Goal: Task Accomplishment & Management: Manage account settings

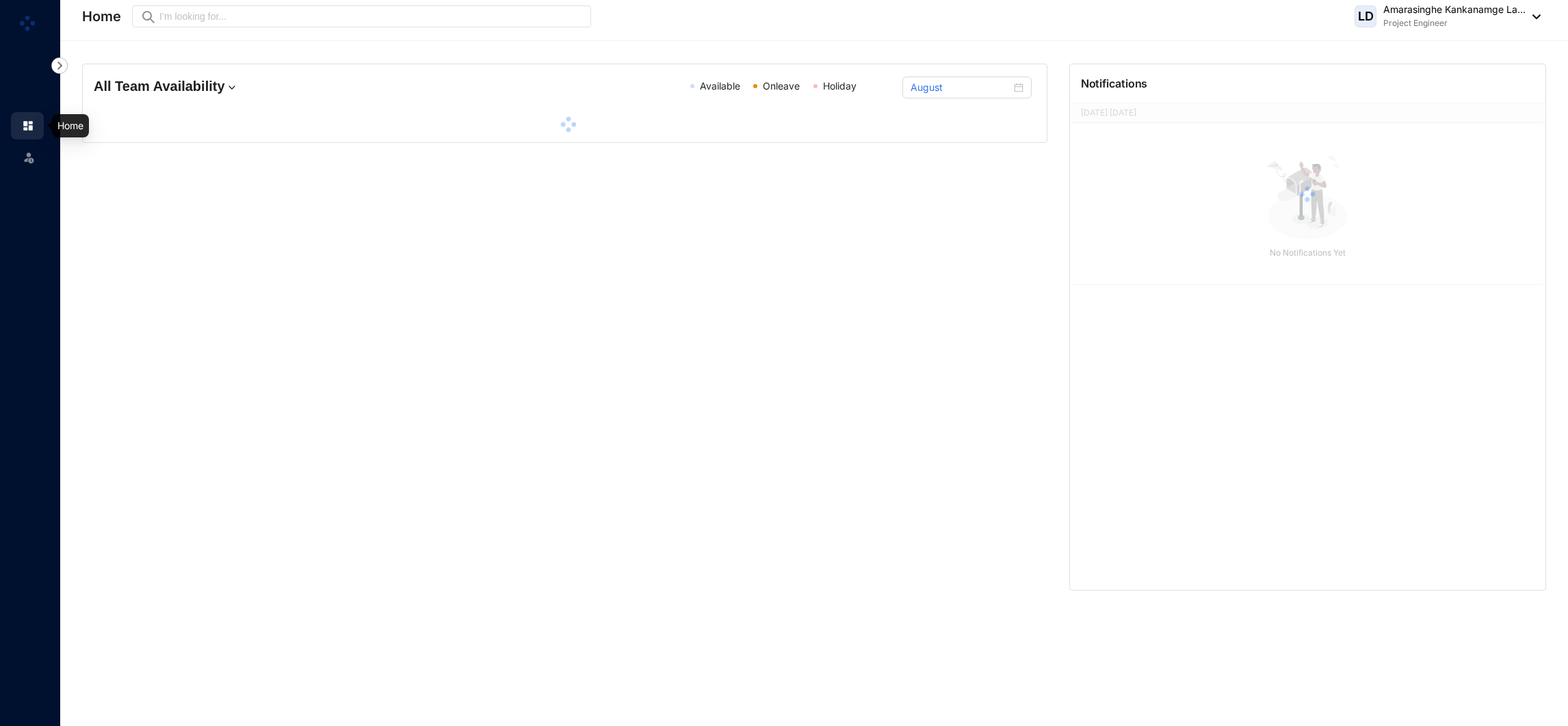
click at [35, 119] on link at bounding box center [39, 126] width 34 height 14
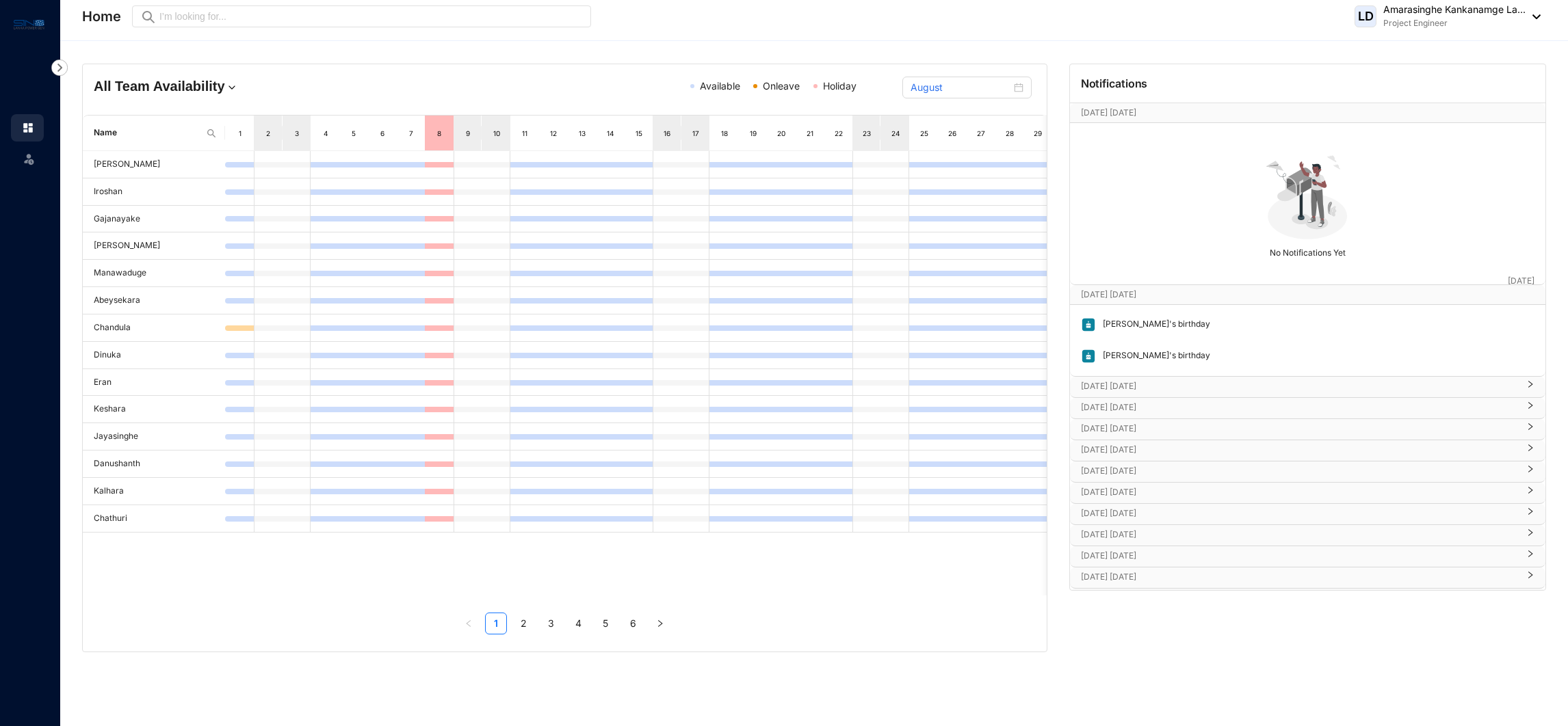
click at [1534, 19] on div "[PERSON_NAME] Kankanamge La... Project Engineer" at bounding box center [1448, 16] width 186 height 27
click at [1538, 15] on img at bounding box center [1533, 16] width 15 height 4
click at [29, 157] on img at bounding box center [29, 159] width 14 height 14
click at [53, 68] on img at bounding box center [59, 68] width 17 height 17
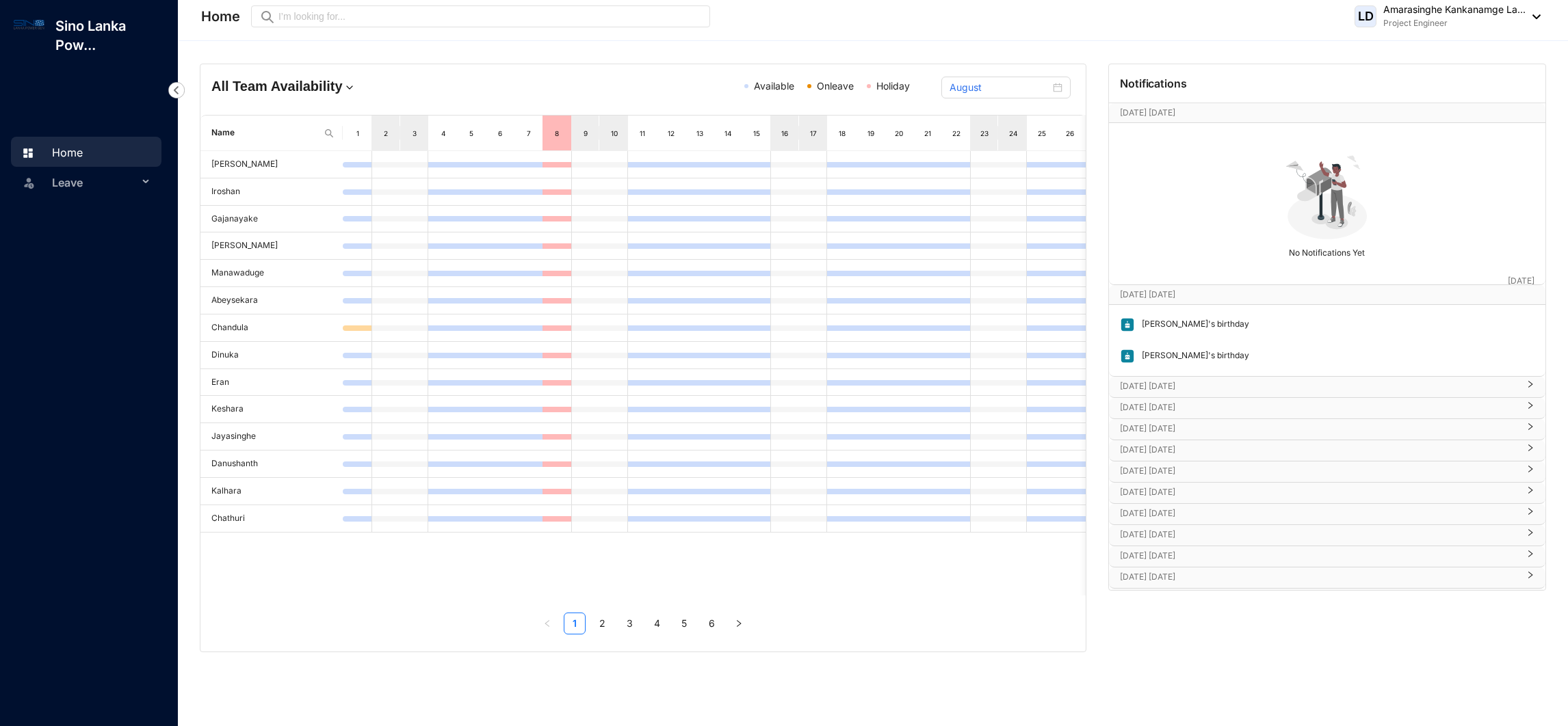
click at [83, 154] on link "Home" at bounding box center [50, 153] width 65 height 14
click at [95, 186] on span "Leave" at bounding box center [95, 182] width 86 height 27
drag, startPoint x: 1550, startPoint y: 22, endPoint x: 1535, endPoint y: 16, distance: 16.2
click at [1535, 16] on header "Home Preview [PERSON_NAME] Kankanamge La... Project Engineer" at bounding box center [873, 20] width 1389 height 41
drag, startPoint x: 1535, startPoint y: 16, endPoint x: 1267, endPoint y: 163, distance: 305.7
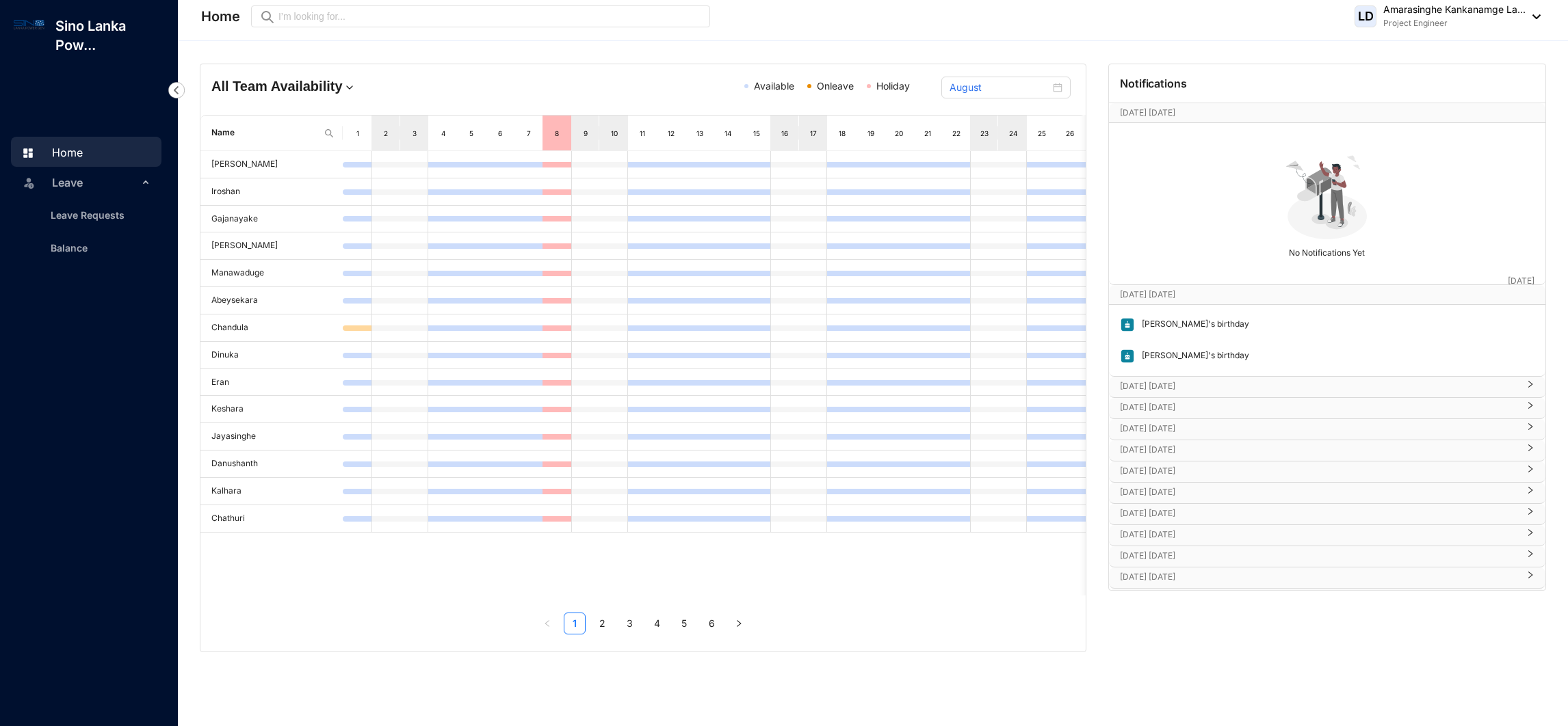
click at [1267, 163] on div "No Notifications Yet" at bounding box center [1327, 204] width 428 height 153
click at [1535, 13] on div "[PERSON_NAME] Kankanamge La... Project Engineer" at bounding box center [1448, 16] width 186 height 27
click at [303, 83] on h4 "All Team Availability" at bounding box center [354, 86] width 288 height 19
click at [100, 39] on p "Sino Lanka Pow..." at bounding box center [112, 36] width 134 height 39
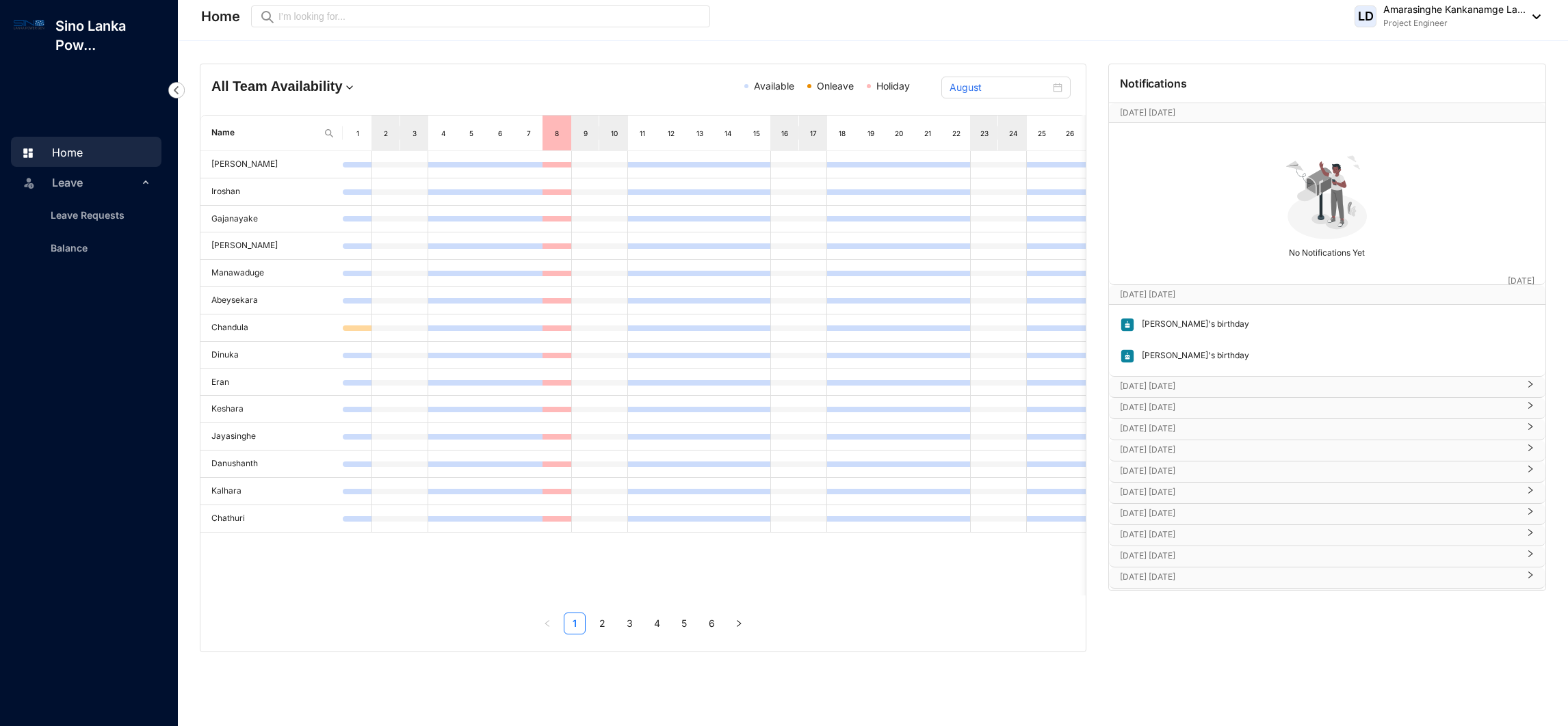
click at [28, 35] on div at bounding box center [29, 36] width 31 height 39
click at [83, 146] on link "Home" at bounding box center [50, 153] width 65 height 14
drag, startPoint x: 94, startPoint y: 144, endPoint x: 1362, endPoint y: 14, distance: 1274.6
click at [1362, 14] on span "LD" at bounding box center [1366, 17] width 16 height 12
click at [1382, 41] on link "Profile Details" at bounding box center [1448, 48] width 164 height 14
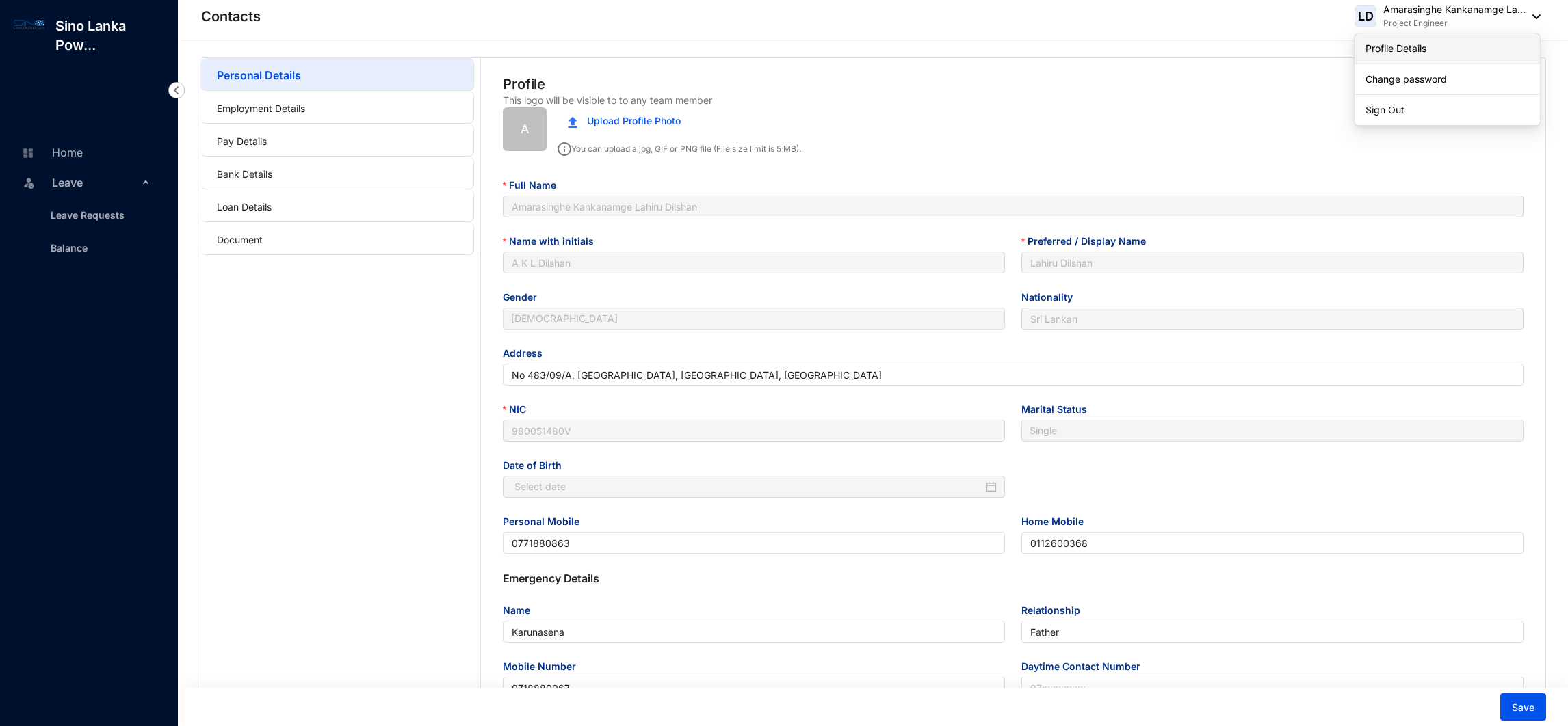
type input "[DATE]"
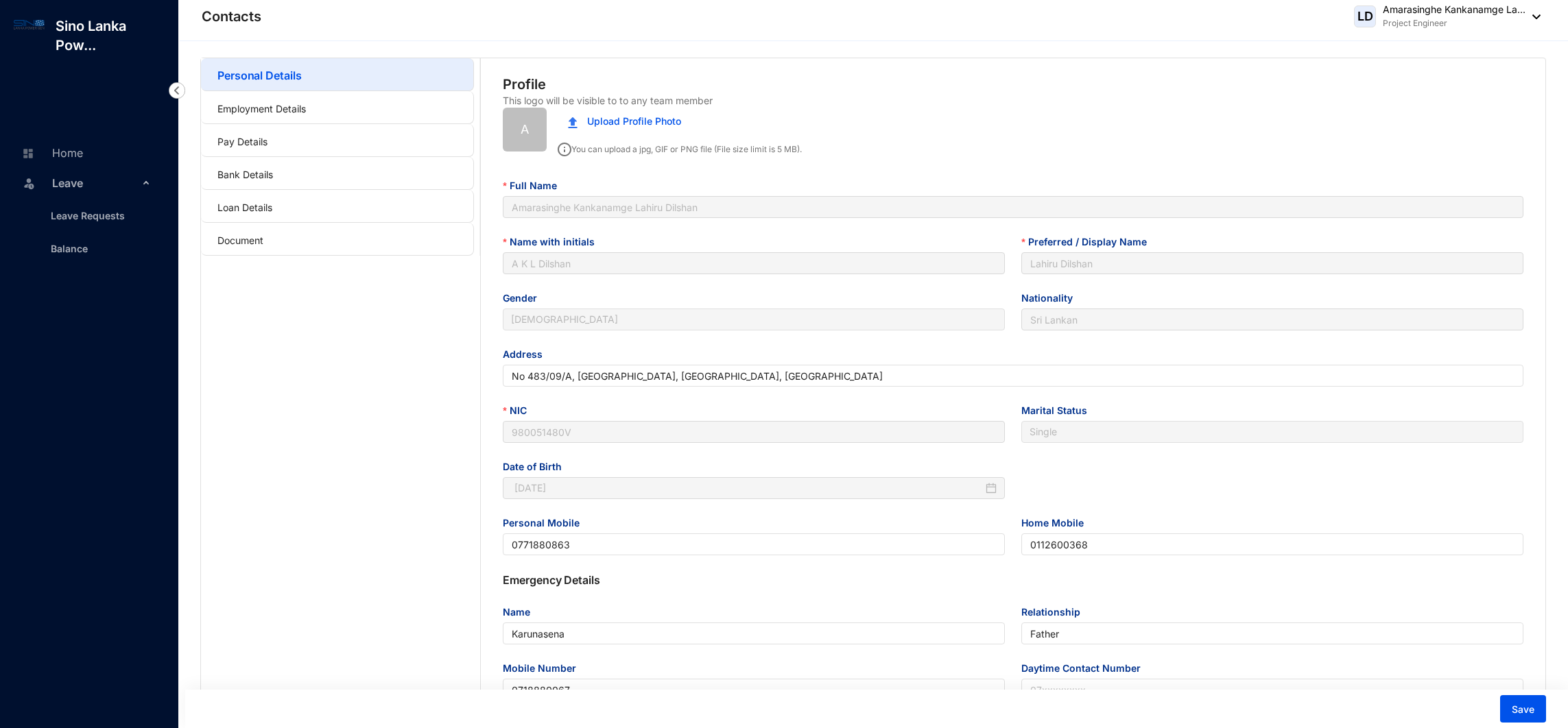
click at [1394, 43] on div "Personal Details Employment Details Pay Details Bank Details Loan Details Docum…" at bounding box center [873, 427] width 1390 height 771
click at [264, 234] on link "Document" at bounding box center [241, 240] width 46 height 11
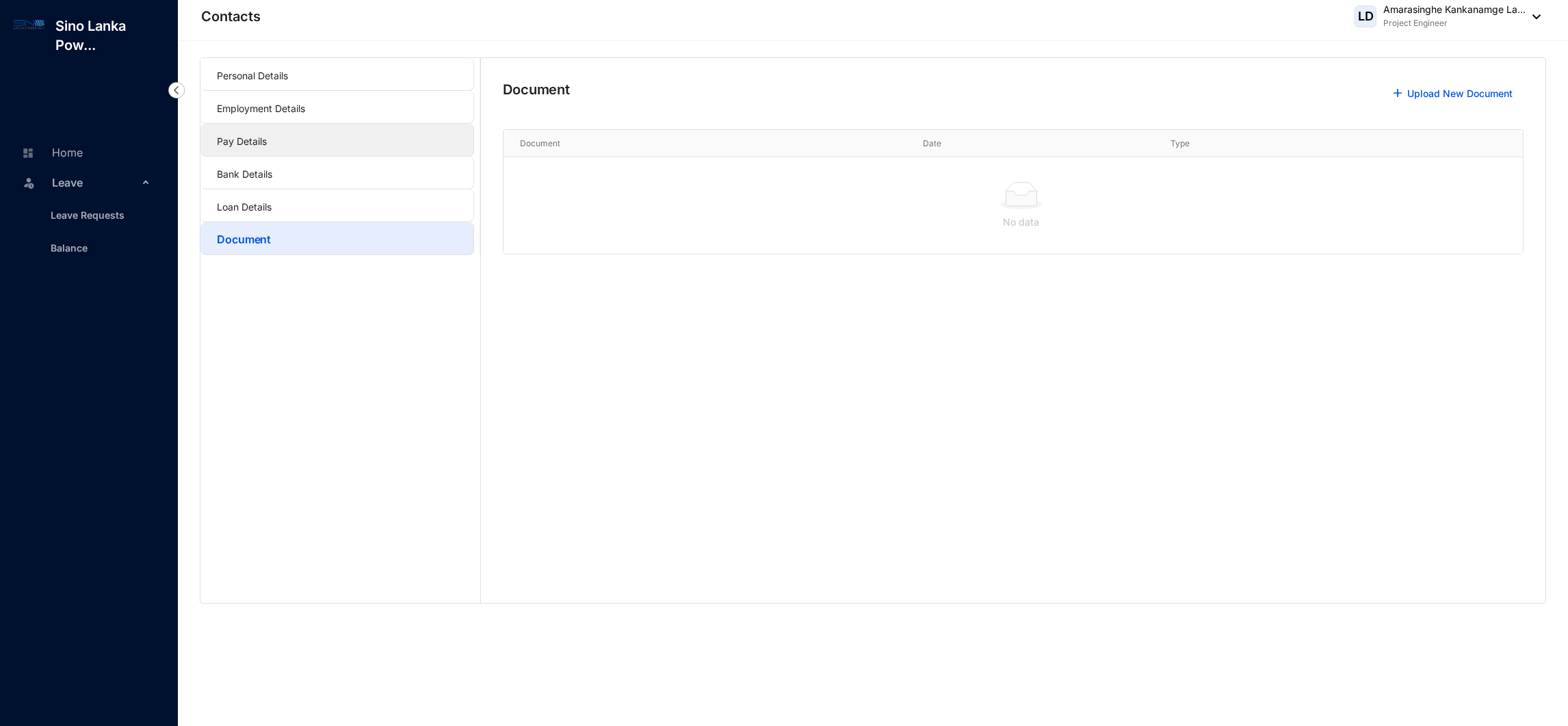
click at [266, 138] on link "Pay Details" at bounding box center [242, 141] width 50 height 11
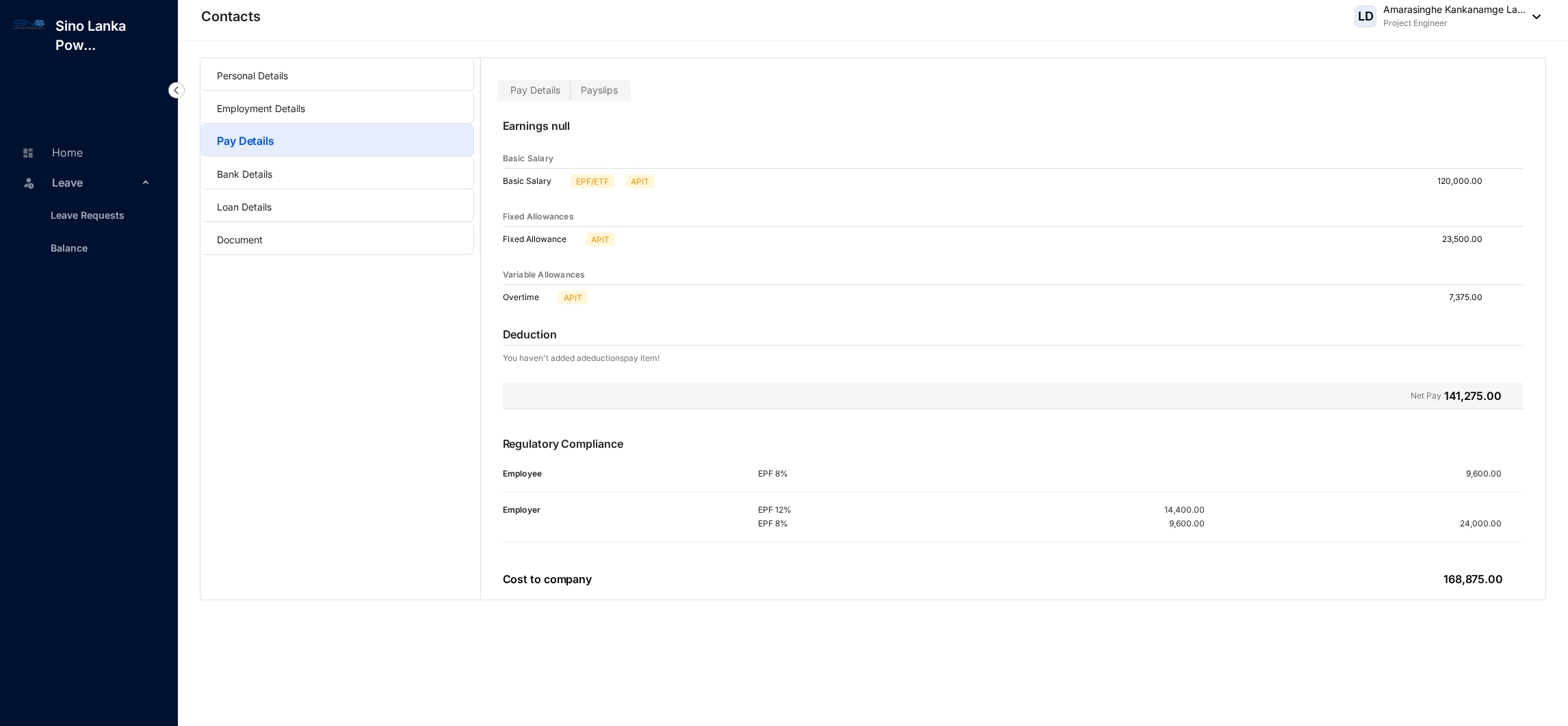
click at [609, 81] on div "Pay Details Payslips" at bounding box center [565, 91] width 134 height 21
click at [609, 88] on span "Payslips" at bounding box center [599, 90] width 37 height 11
click at [571, 94] on input "Payslips" at bounding box center [571, 94] width 0 height 0
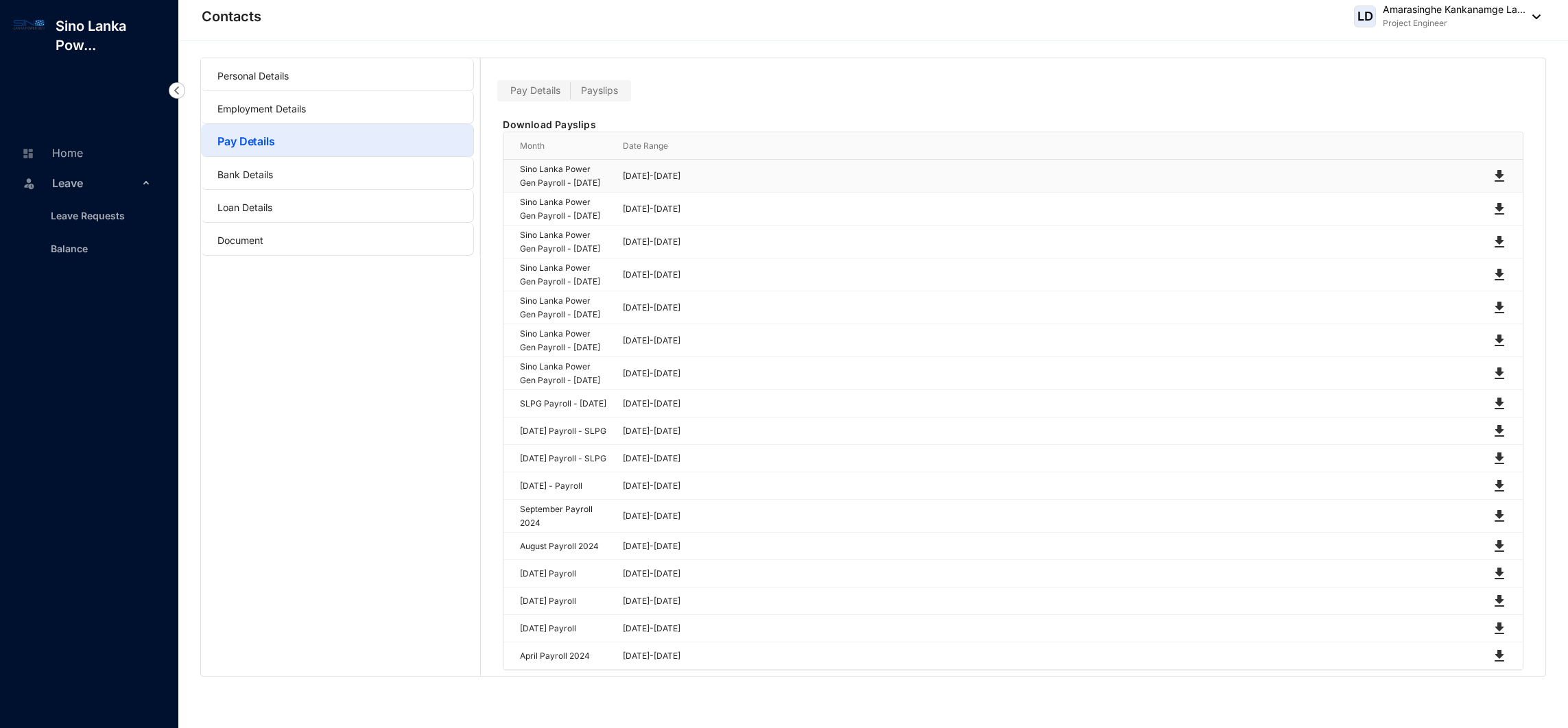
click at [1500, 183] on img at bounding box center [1499, 176] width 17 height 17
click at [1495, 218] on img at bounding box center [1499, 209] width 17 height 17
click at [1499, 250] on img at bounding box center [1499, 241] width 17 height 17
